Goal: Task Accomplishment & Management: Use online tool/utility

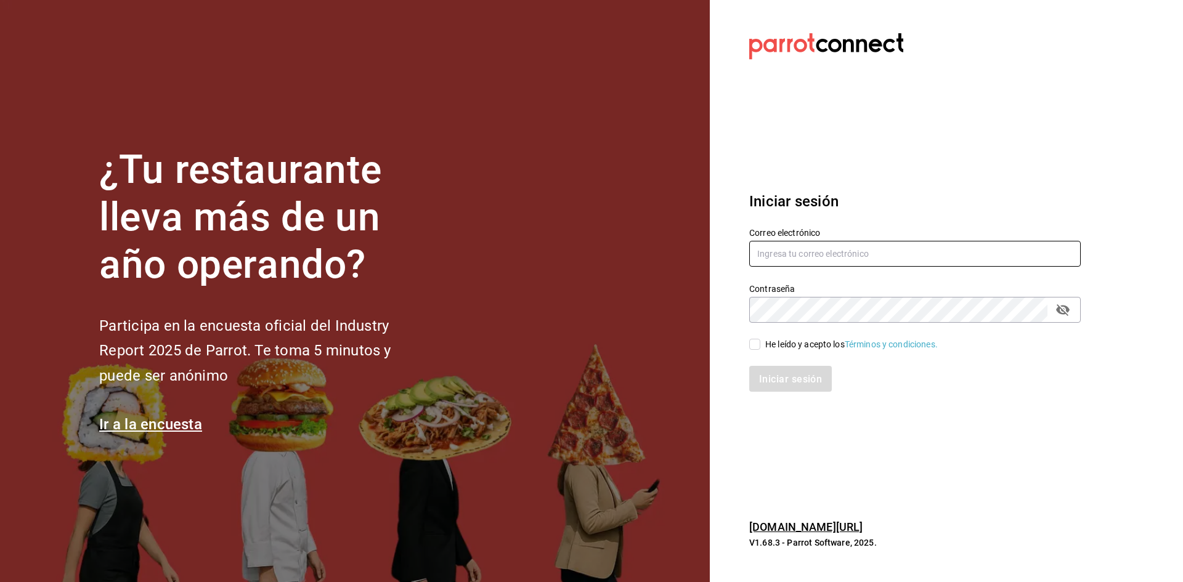
type input "[EMAIL_ADDRESS][DOMAIN_NAME]"
click at [761, 340] on span "He leído y acepto los Términos y condiciones." at bounding box center [848, 344] width 177 height 13
click at [760, 340] on input "He leído y acepto los Términos y condiciones." at bounding box center [754, 344] width 11 height 11
checkbox input "true"
click at [797, 388] on button "Iniciar sesión" at bounding box center [791, 379] width 84 height 26
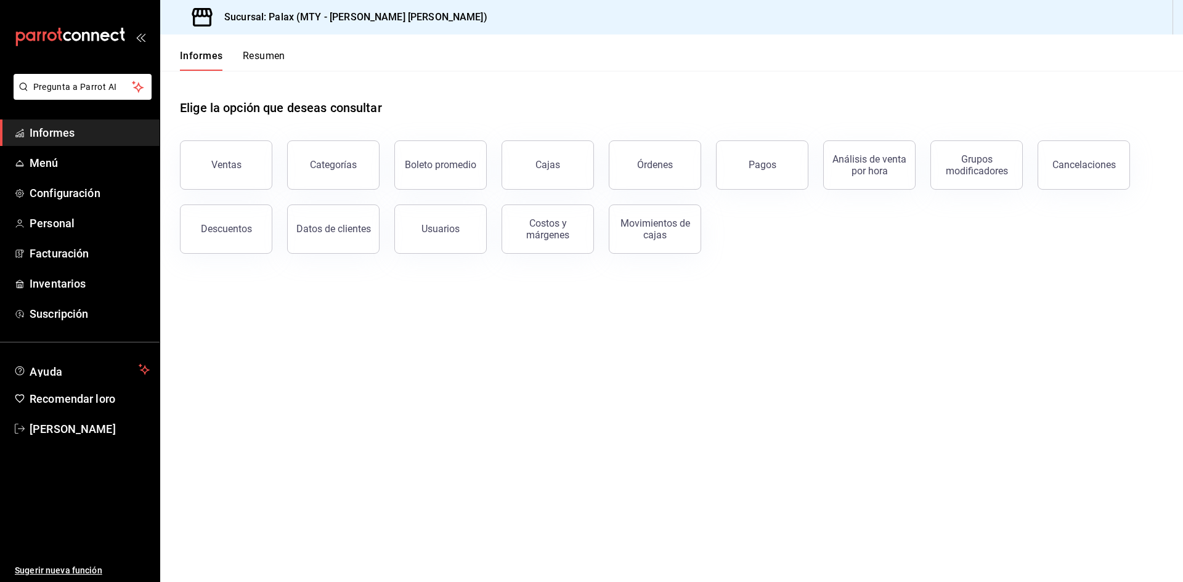
drag, startPoint x: 224, startPoint y: 167, endPoint x: 230, endPoint y: 171, distance: 7.2
click at [224, 169] on font "Ventas" at bounding box center [226, 165] width 30 height 12
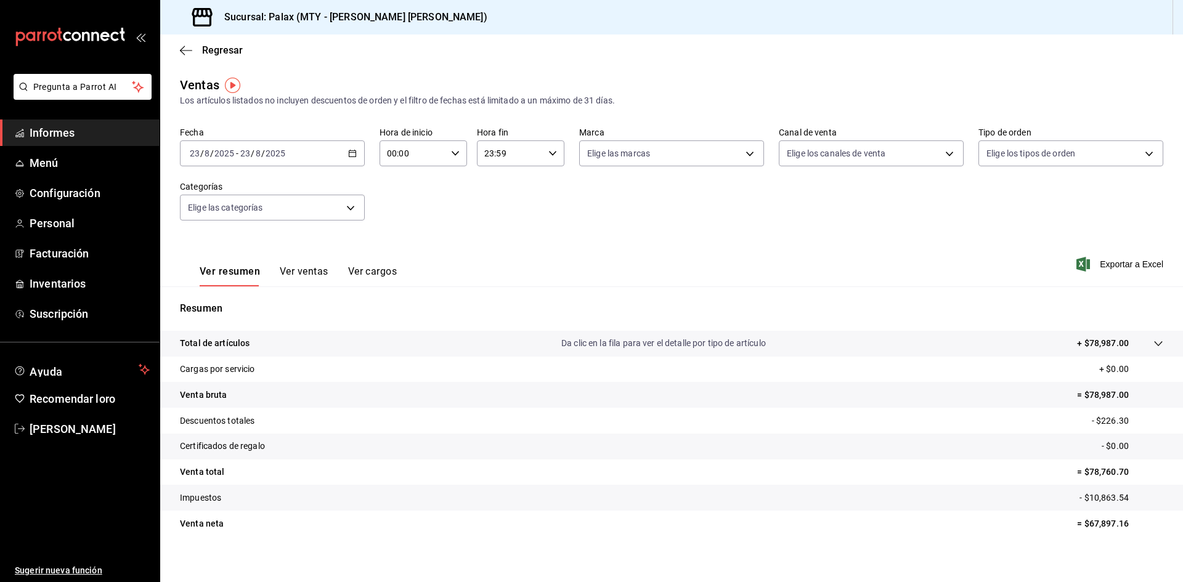
click at [451, 152] on icon "button" at bounding box center [455, 153] width 9 height 9
click at [397, 214] on button "07" at bounding box center [399, 207] width 39 height 25
type input "07:00"
